Goal: Find contact information: Find contact information

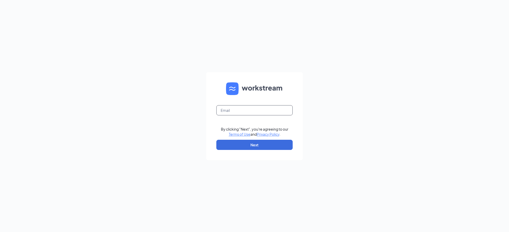
click at [234, 109] on input "text" at bounding box center [254, 110] width 76 height 10
type input "jjhdhuntsville2787@gmail.com"
click at [243, 146] on button "Next" at bounding box center [254, 145] width 76 height 10
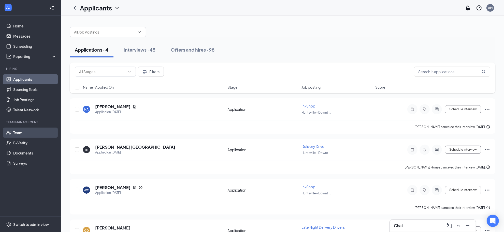
click at [33, 132] on link "Team" at bounding box center [35, 133] width 44 height 10
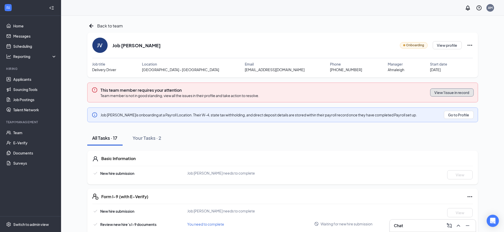
click at [457, 92] on button "View 1 issue in record" at bounding box center [452, 93] width 44 height 8
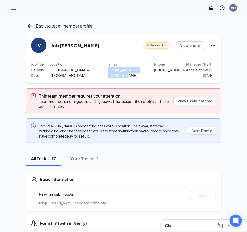
drag, startPoint x: 95, startPoint y: 69, endPoint x: 143, endPoint y: 71, distance: 47.9
click at [143, 71] on div "[EMAIL_ADDRESS][DOMAIN_NAME]" at bounding box center [131, 72] width 46 height 11
copy span "[EMAIL_ADDRESS][DOMAIN_NAME]"
drag, startPoint x: 144, startPoint y: 70, endPoint x: 170, endPoint y: 72, distance: 25.8
click at [170, 72] on div "[PHONE_NUMBER]" at bounding box center [170, 70] width 32 height 6
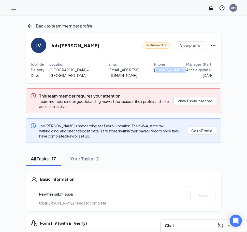
copy span "938) 218-0199"
drag, startPoint x: 58, startPoint y: 61, endPoint x: 72, endPoint y: 54, distance: 15.9
click at [59, 60] on div "JV Job [PERSON_NAME] Onboarding View profile Job title Delivery Driver Location…" at bounding box center [123, 58] width 185 height 40
drag, startPoint x: 77, startPoint y: 49, endPoint x: 46, endPoint y: 48, distance: 30.3
click at [46, 48] on div "JV Job [PERSON_NAME] Onboarding View profile" at bounding box center [123, 45] width 185 height 15
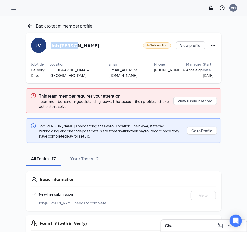
copy div "Job [PERSON_NAME]"
click at [31, 27] on icon "ArrowLeftNew" at bounding box center [30, 26] width 8 height 8
